Goal: Go to known website: Go to known website

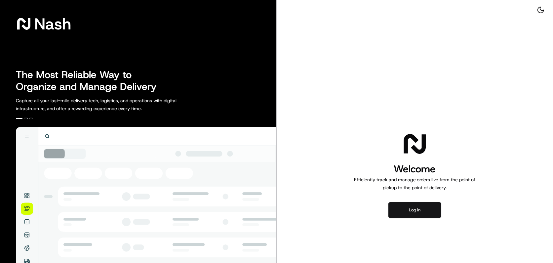
click at [408, 210] on button "Log in" at bounding box center [414, 210] width 53 height 16
